Goal: Book appointment/travel/reservation

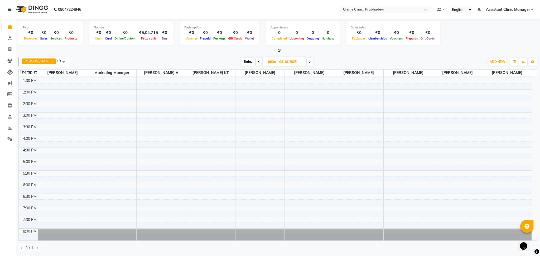
scroll to position [127, 0]
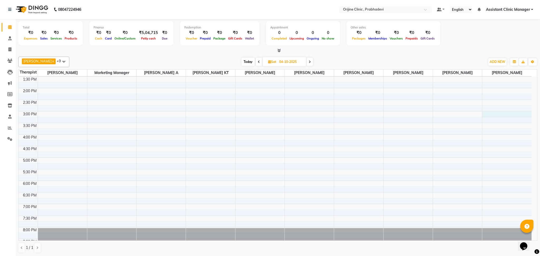
click at [487, 115] on div "8:00 AM 8:30 AM 9:00 AM 9:30 AM 10:00 AM 10:30 AM 11:00 AM 11:30 AM 12:00 PM 12…" at bounding box center [275, 99] width 513 height 301
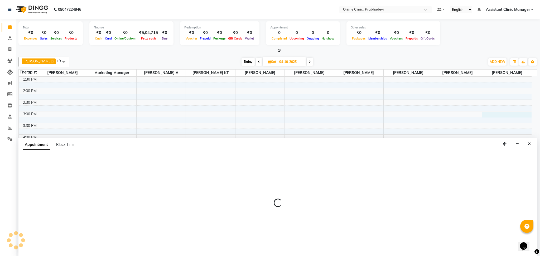
select select "85383"
select select "900"
select select "tentative"
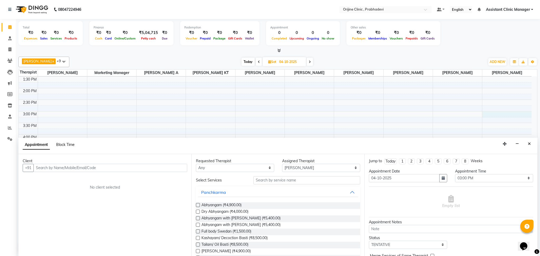
click at [60, 145] on span "Block Time" at bounding box center [65, 144] width 18 height 5
select select "85383"
select select "900"
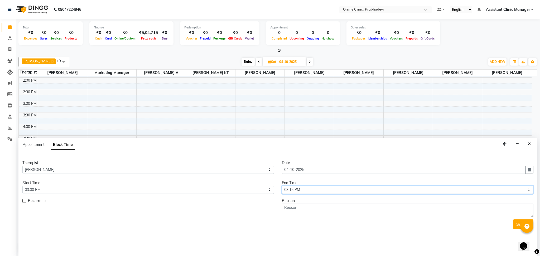
click at [298, 190] on select "Select 09:00 AM 09:15 AM 09:30 AM 09:45 AM 10:00 AM 10:15 AM 10:30 AM 10:45 AM …" at bounding box center [407, 190] width 251 height 8
select select "930"
click at [282, 186] on select "Select 09:00 AM 09:15 AM 09:30 AM 09:45 AM 10:00 AM 10:15 AM 10:30 AM 10:45 AM …" at bounding box center [407, 190] width 251 height 8
click at [298, 211] on textarea at bounding box center [407, 211] width 251 height 14
type textarea "Shylaa - Followup"
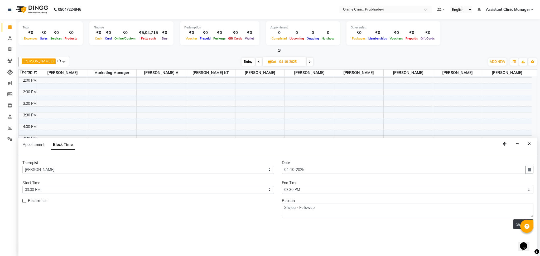
click at [515, 223] on button "Submit" at bounding box center [523, 224] width 20 height 9
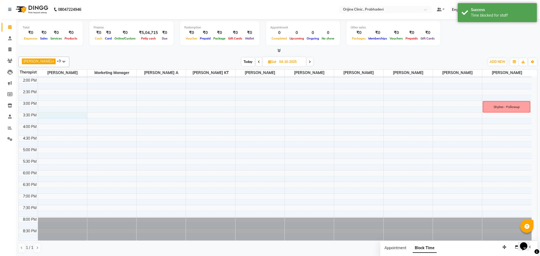
click at [47, 116] on div "8:00 AM 8:30 AM 9:00 AM 9:30 AM 10:00 AM 10:30 AM 11:00 AM 11:30 AM 12:00 PM 12…" at bounding box center [275, 89] width 513 height 301
select select "84752"
select select "930"
select select "tentative"
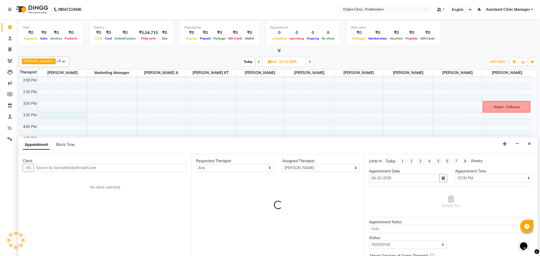
click at [70, 147] on div "Block Time" at bounding box center [65, 145] width 18 height 6
click at [69, 143] on span "Block Time" at bounding box center [65, 144] width 18 height 5
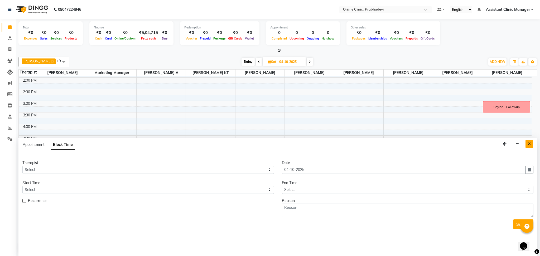
click at [528, 144] on icon "Close" at bounding box center [529, 144] width 3 height 4
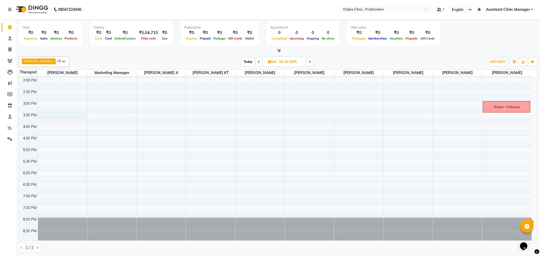
click at [57, 116] on div "8:00 AM 8:30 AM 9:00 AM 9:30 AM 10:00 AM 10:30 AM 11:00 AM 11:30 AM 12:00 PM 12…" at bounding box center [275, 89] width 513 height 301
select select "84752"
select select "930"
select select "tentative"
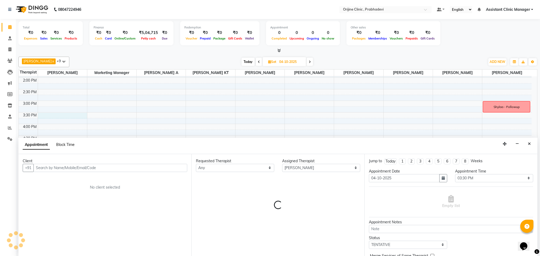
click at [65, 146] on span "Block Time" at bounding box center [65, 144] width 18 height 5
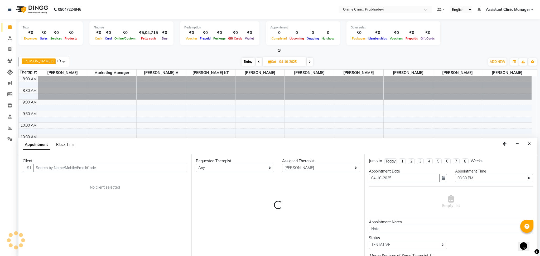
select select "84752"
select select "930"
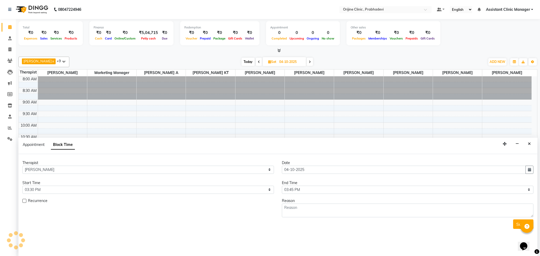
scroll to position [138, 0]
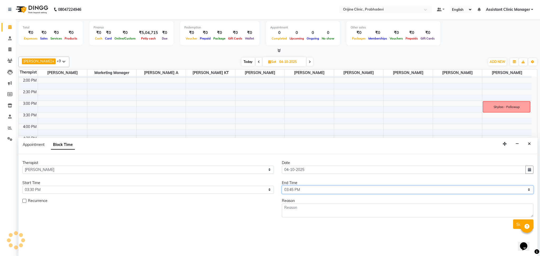
click at [300, 188] on select "Select 09:00 AM 09:15 AM 09:30 AM 09:45 AM 10:00 AM 10:15 AM 10:30 AM 10:45 AM …" at bounding box center [407, 190] width 251 height 8
select select "960"
click at [282, 186] on select "Select 09:00 AM 09:15 AM 09:30 AM 09:45 AM 10:00 AM 10:15 AM 10:30 AM 10:45 AM …" at bounding box center [407, 190] width 251 height 8
click at [293, 208] on textarea at bounding box center [407, 211] width 251 height 14
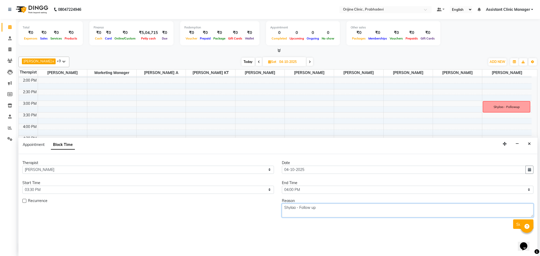
type textarea "Shylaa - Follow up"
click at [516, 222] on button "Submit" at bounding box center [523, 224] width 20 height 9
